Goal: Communication & Community: Answer question/provide support

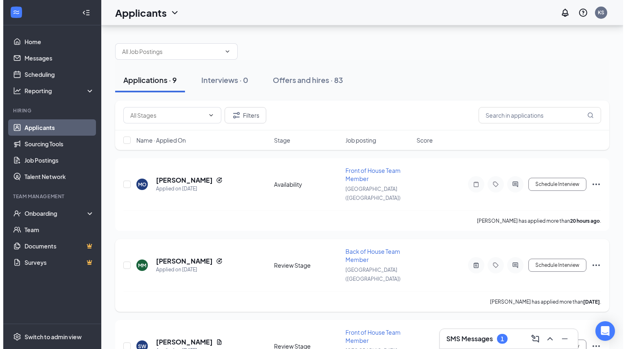
scroll to position [37, 0]
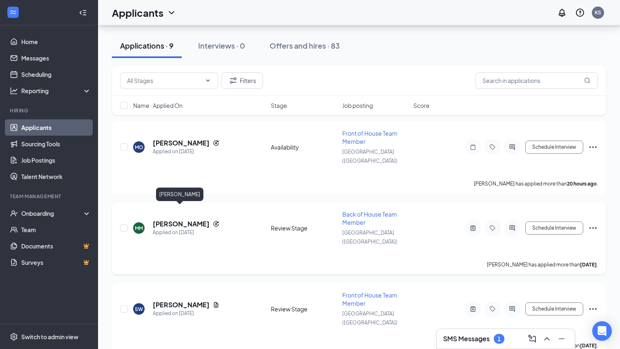
click at [180, 219] on h5 "[PERSON_NAME]" at bounding box center [181, 223] width 57 height 9
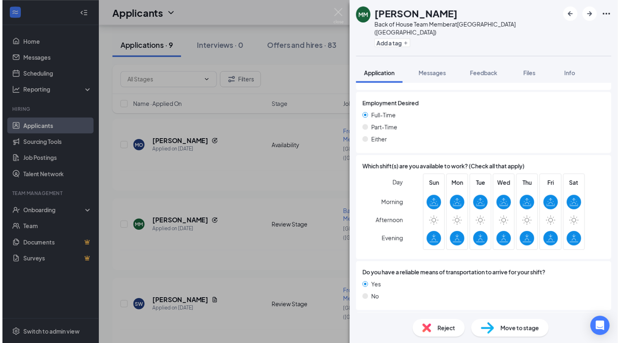
scroll to position [519, 0]
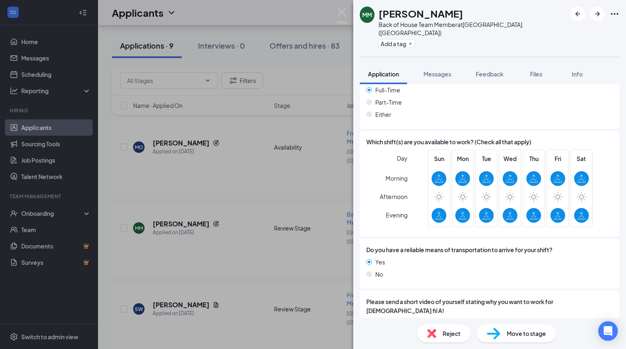
click at [8, 217] on div "MM [PERSON_NAME] Back of House Team Member at [GEOGRAPHIC_DATA] ([GEOGRAPHIC_DA…" at bounding box center [313, 174] width 626 height 349
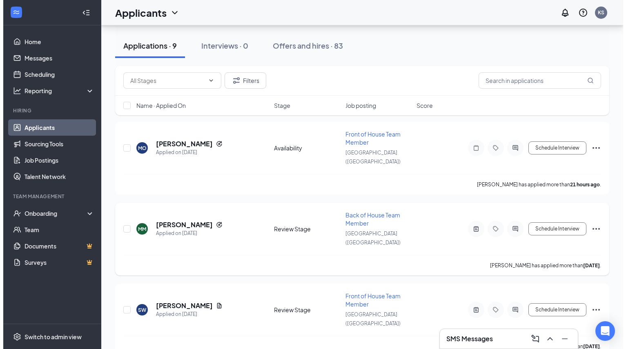
scroll to position [37, 0]
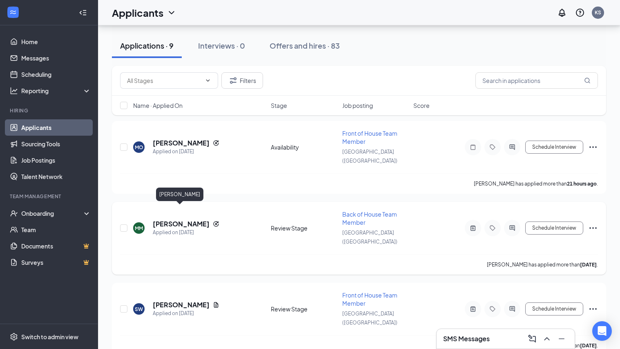
click at [181, 219] on h5 "[PERSON_NAME]" at bounding box center [181, 223] width 57 height 9
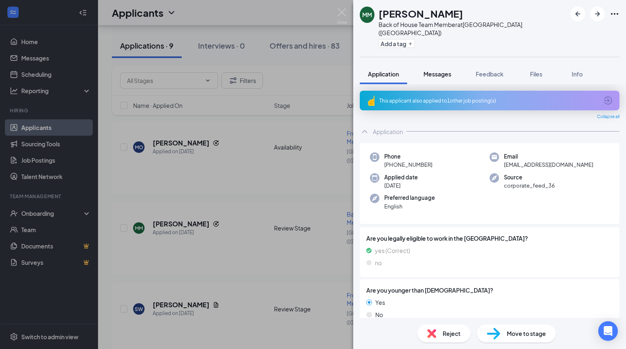
click at [439, 70] on span "Messages" at bounding box center [438, 73] width 28 height 7
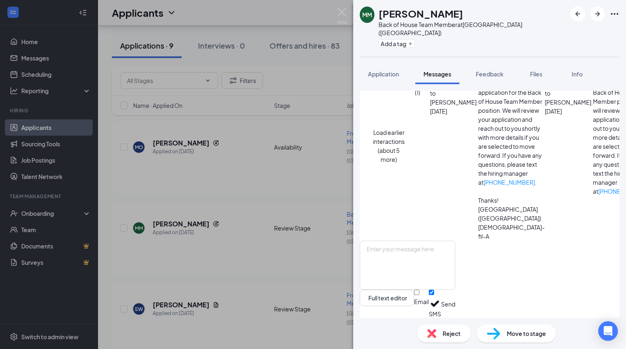
scroll to position [336, 0]
click at [425, 250] on textarea at bounding box center [408, 265] width 96 height 49
type textarea "H"
paste textarea "Hola María, solo quiero repasar tu disponibilidad. Lunes puedes cerrar, martes …"
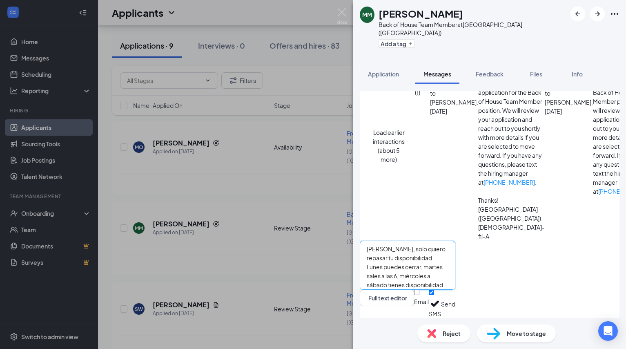
type textarea "Hola María, solo quiero repasar tu disponibilidad. Lunes puedes cerrar, martes …"
click at [456, 304] on button "Send" at bounding box center [448, 304] width 14 height 28
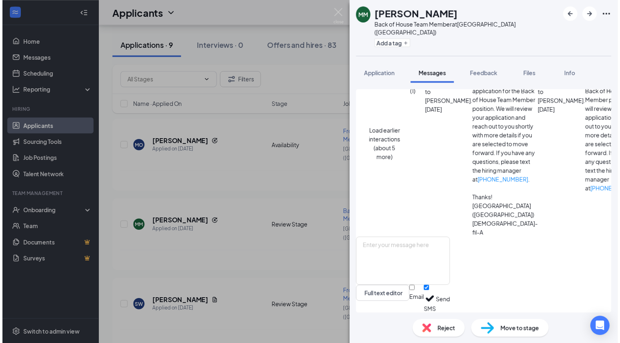
scroll to position [406, 0]
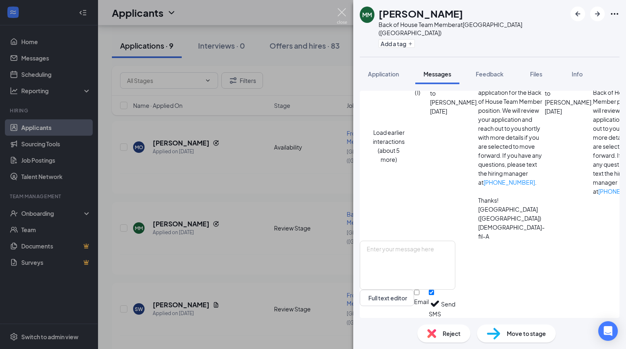
click at [337, 10] on img at bounding box center [342, 16] width 10 height 16
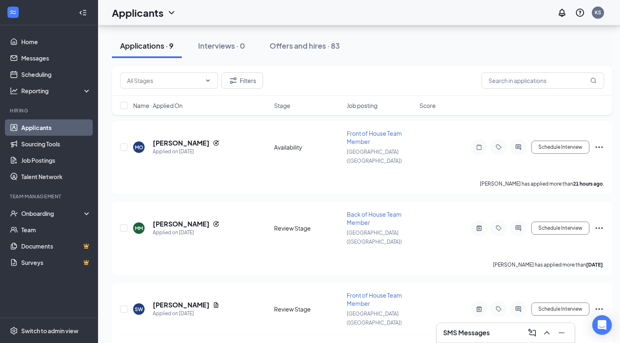
click at [493, 329] on div "SMS Messages" at bounding box center [505, 332] width 125 height 13
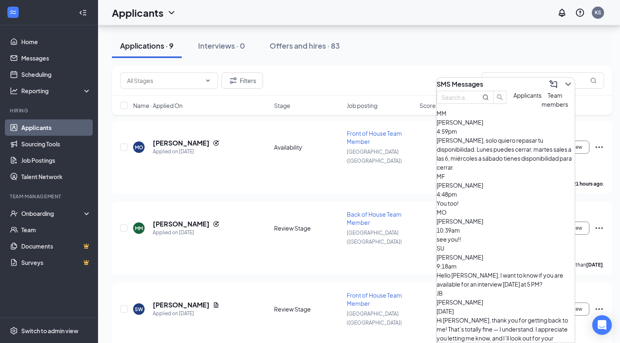
click at [476, 271] on div "Hello Sophia, I want to know if you are available for an interview tomorrow at …" at bounding box center [506, 280] width 138 height 18
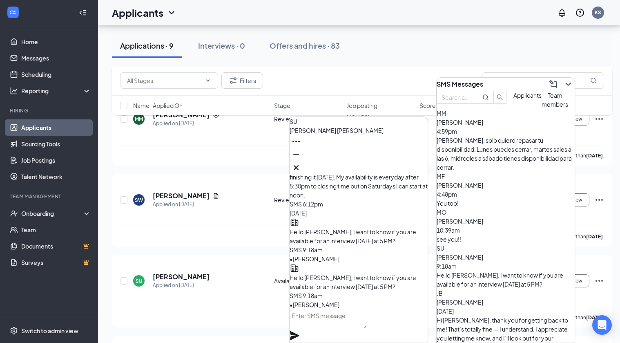
scroll to position [147, 6]
click at [301, 167] on icon "Cross" at bounding box center [296, 168] width 10 height 10
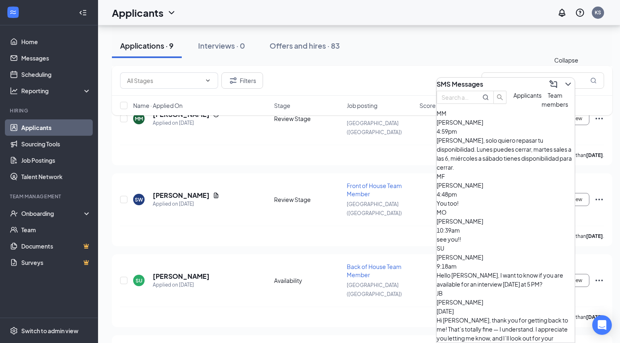
click at [564, 82] on icon "ChevronDown" at bounding box center [569, 84] width 10 height 10
